Goal: Navigation & Orientation: Understand site structure

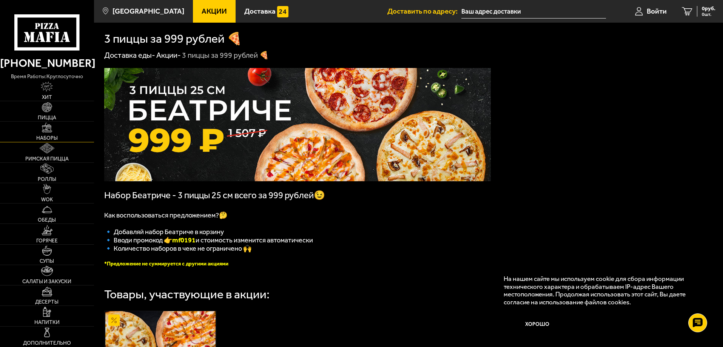
click at [55, 133] on link "Наборы" at bounding box center [47, 132] width 94 height 20
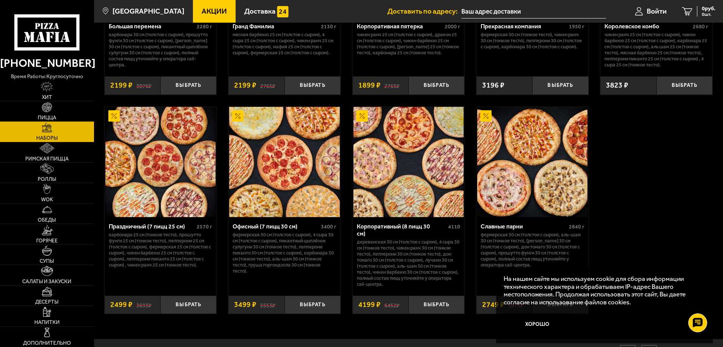
scroll to position [1154, 0]
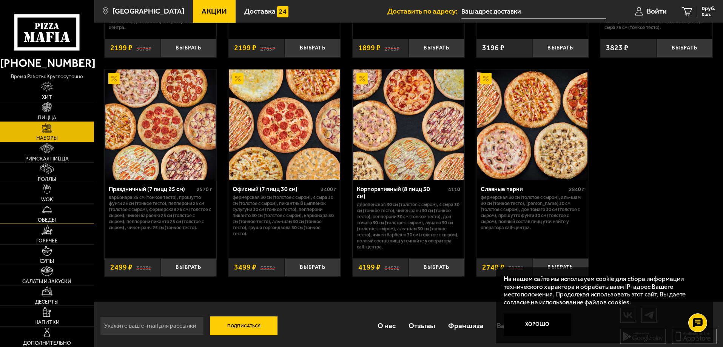
click at [51, 212] on img at bounding box center [47, 210] width 10 height 10
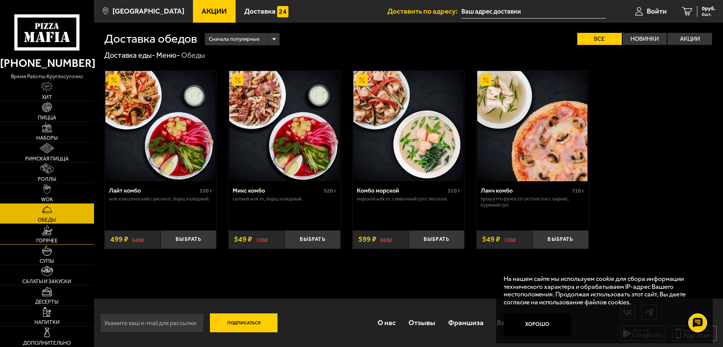
click at [42, 241] on span "Горячее" at bounding box center [47, 240] width 22 height 5
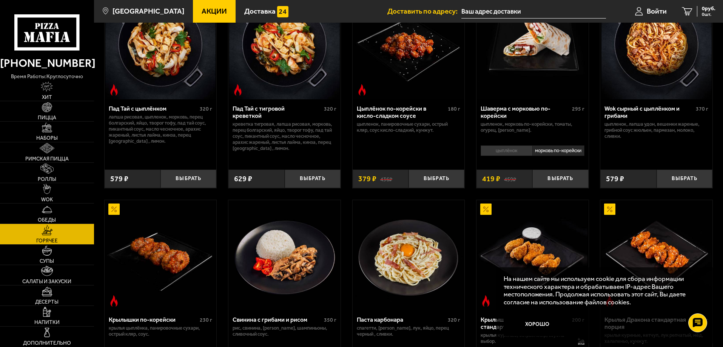
scroll to position [113, 0]
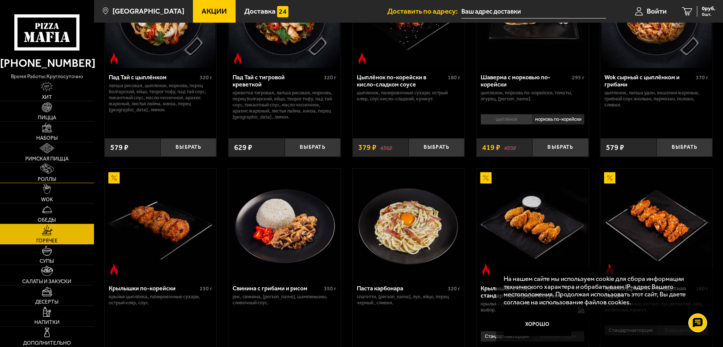
click at [54, 181] on span "Роллы" at bounding box center [47, 179] width 18 height 5
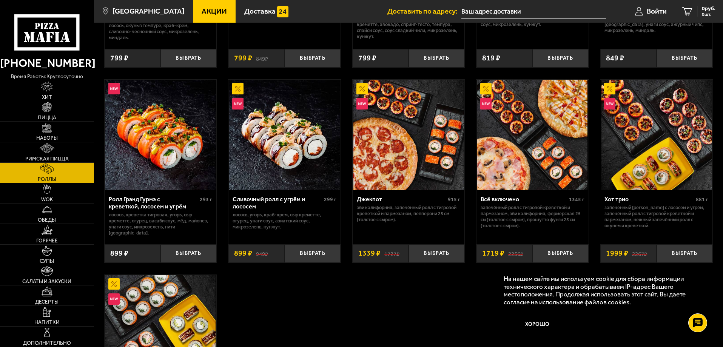
scroll to position [491, 0]
